Goal: Transaction & Acquisition: Purchase product/service

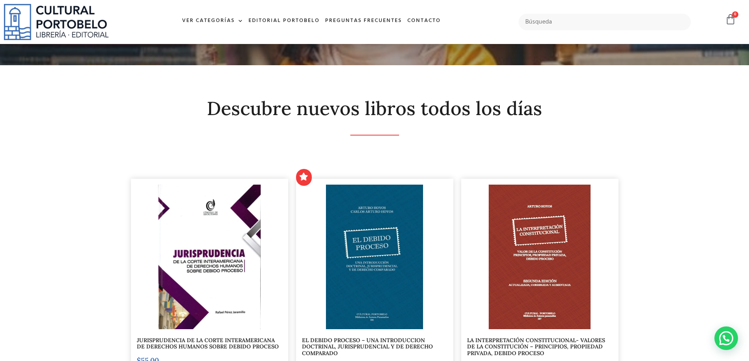
scroll to position [157, 0]
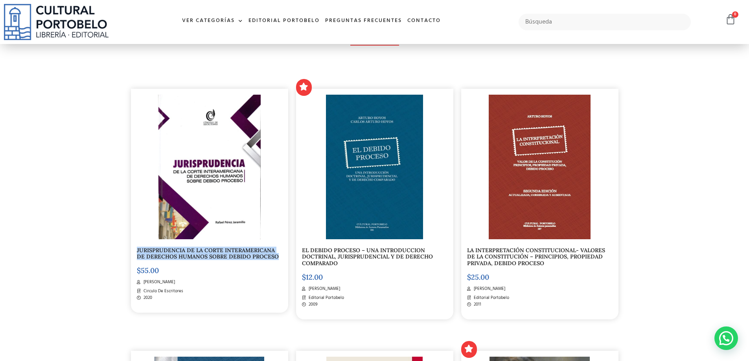
drag, startPoint x: 128, startPoint y: 248, endPoint x: 276, endPoint y: 259, distance: 148.6
click at [276, 259] on div "JURISPRUDENCIA DE LA CORTE INTERAMERICANA DE DERECHOS HUMANOS SOBRE DEBIDO PROC…" at bounding box center [209, 192] width 165 height 262
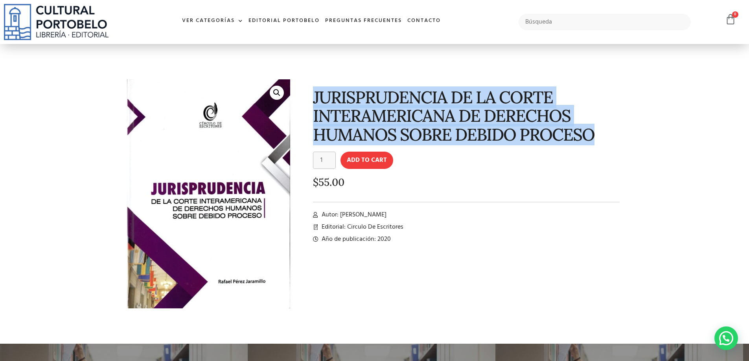
drag, startPoint x: 311, startPoint y: 105, endPoint x: 591, endPoint y: 143, distance: 282.3
click at [591, 143] on div "JURISPRUDENCIA DE LA CORTE INTERAMERICANA DE DERECHOS HUMANOS SOBRE DEBIDO PROC…" at bounding box center [460, 200] width 332 height 250
copy h1 "JURISPRUDENCIA DE LA CORTE INTERAMERICANA DE DERECHOS HUMANOS SOBRE DEBIDO PROC…"
